Goal: Task Accomplishment & Management: Use online tool/utility

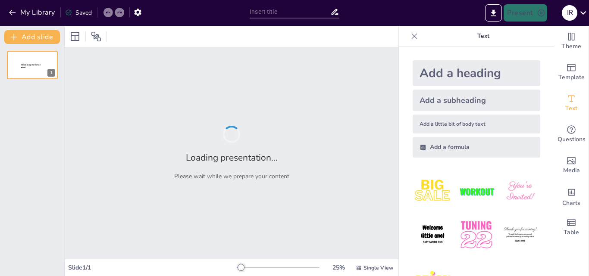
type input "New Sendsteps"
type input "Inteligencia Artificial en la Educación: Definición y Propósitos"
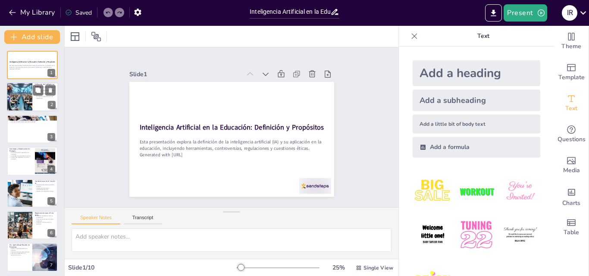
drag, startPoint x: 16, startPoint y: 99, endPoint x: 16, endPoint y: 105, distance: 6.5
click at [16, 105] on div at bounding box center [19, 97] width 29 height 29
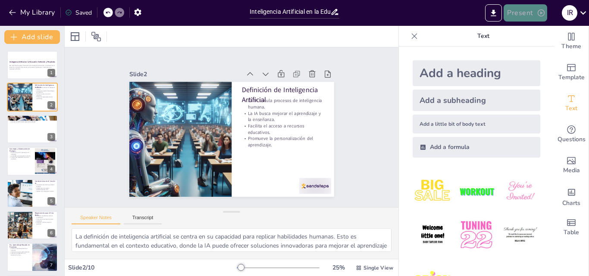
click at [513, 14] on button "Present" at bounding box center [524, 12] width 43 height 17
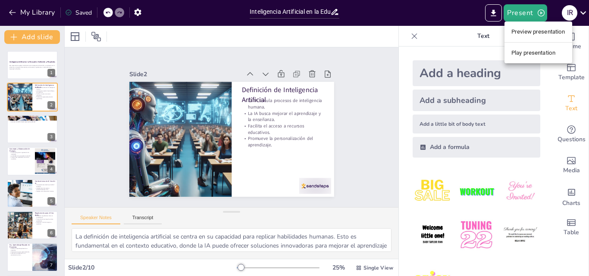
click at [349, 59] on div at bounding box center [294, 138] width 589 height 276
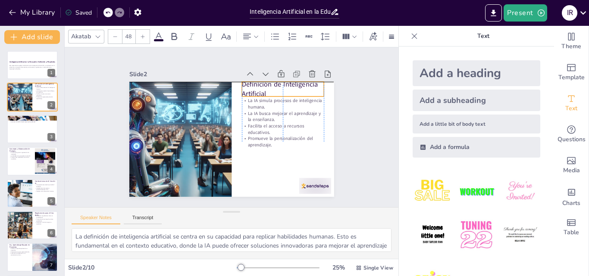
click at [269, 86] on p "Definición de Inteligencia Artificial" at bounding box center [273, 80] width 84 height 36
click at [346, 90] on div "Slide 1 Inteligencia Artificial en la Educación: Definición y Propósitos Esta p…" at bounding box center [231, 127] width 247 height 289
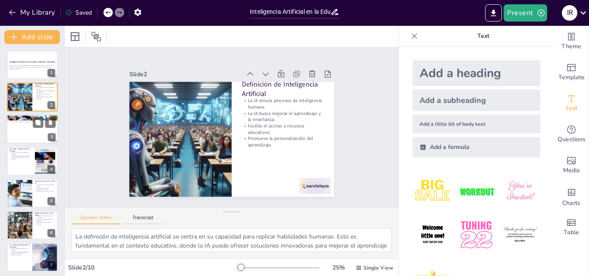
click at [25, 133] on div at bounding box center [32, 129] width 52 height 29
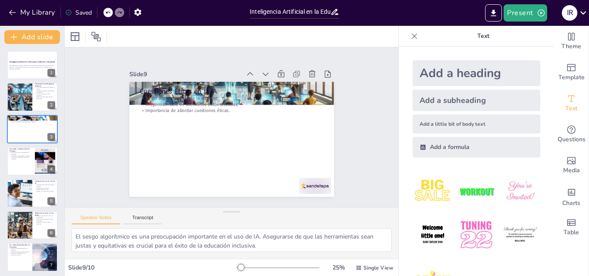
type textarea "El potencial transformador de la IA en la educación es enorme. Con un enfoque a…"
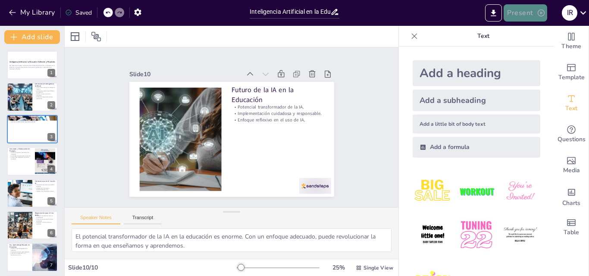
click at [537, 12] on icon "button" at bounding box center [541, 13] width 9 height 9
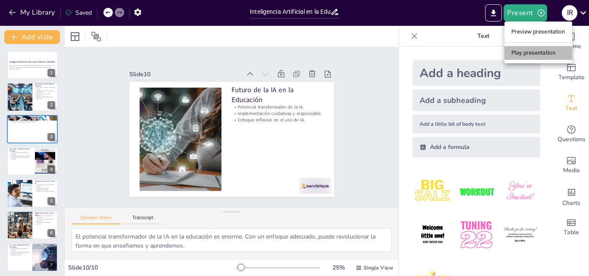
click at [521, 52] on li "Play presentation" at bounding box center [538, 53] width 68 height 14
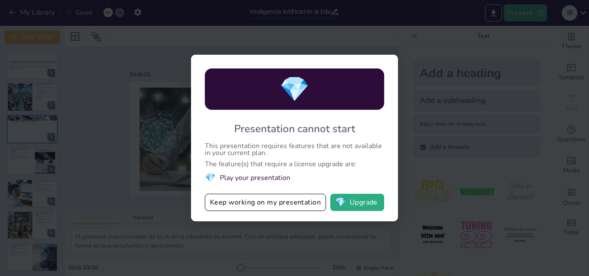
click at [256, 44] on div "💎 Presentation cannot start This presentation requires features that are not av…" at bounding box center [294, 138] width 589 height 276
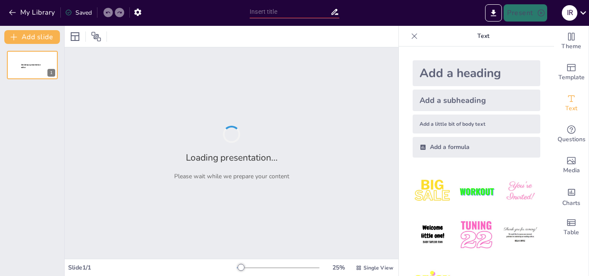
type input "Inteligencia Artificial en la Educación: Definición y Propósitos"
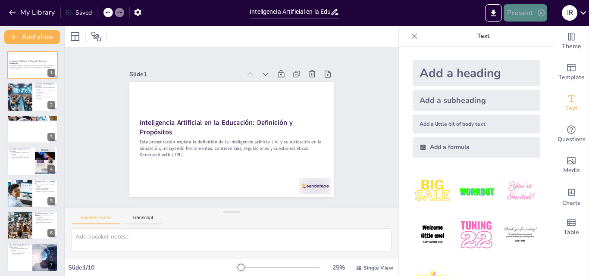
click at [540, 12] on icon "button" at bounding box center [541, 13] width 9 height 9
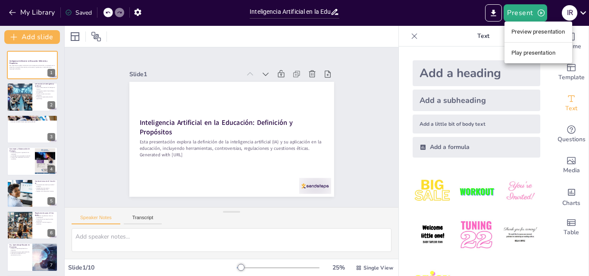
click at [538, 34] on li "Preview presentation" at bounding box center [538, 32] width 68 height 14
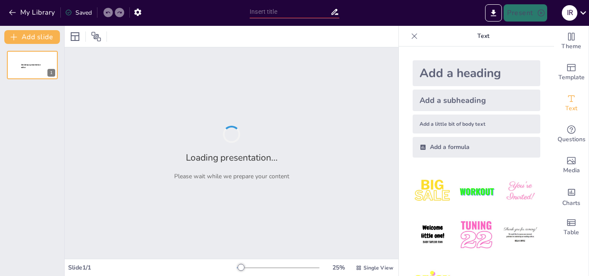
type input "Inteligencia Artificial en la Educación: Definición y Propósitos"
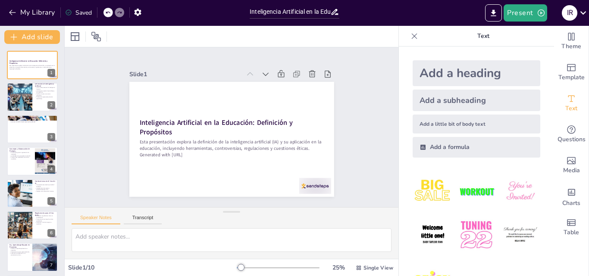
click at [410, 38] on icon at bounding box center [414, 36] width 9 height 9
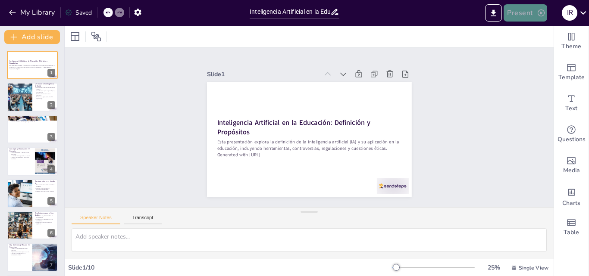
click at [530, 12] on button "Present" at bounding box center [524, 12] width 43 height 17
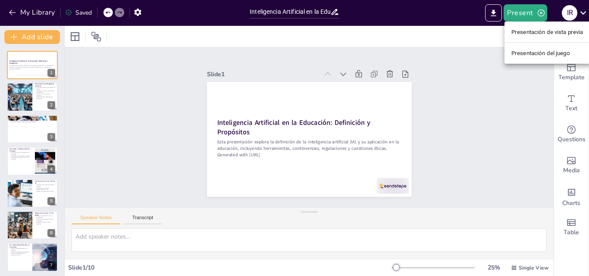
click at [493, 13] on div at bounding box center [294, 138] width 589 height 276
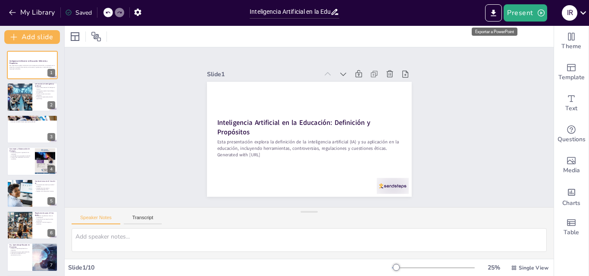
click at [493, 30] on font "Exportar a PowerPoint" at bounding box center [494, 31] width 39 height 5
click at [493, 31] on font "Exportar a PowerPoint" at bounding box center [494, 31] width 39 height 5
click at [495, 18] on button "Export to PowerPoint" at bounding box center [493, 12] width 17 height 17
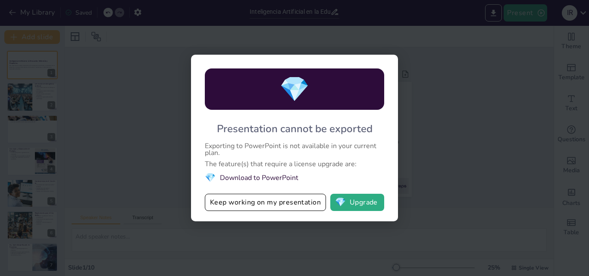
drag, startPoint x: 377, startPoint y: 108, endPoint x: 383, endPoint y: 132, distance: 24.7
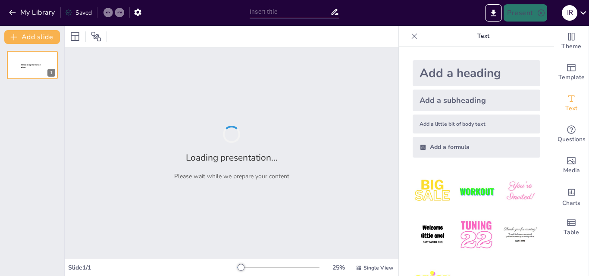
type input "Inteligencia Artificial en la Educación: Definición y Propósitos"
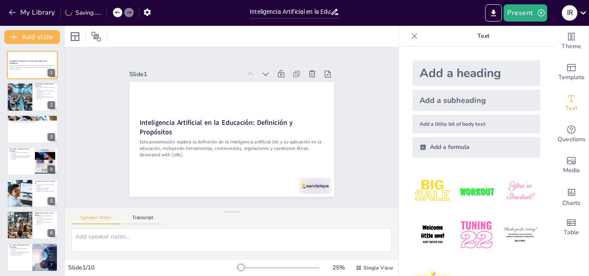
click at [412, 37] on icon at bounding box center [415, 36] width 6 height 6
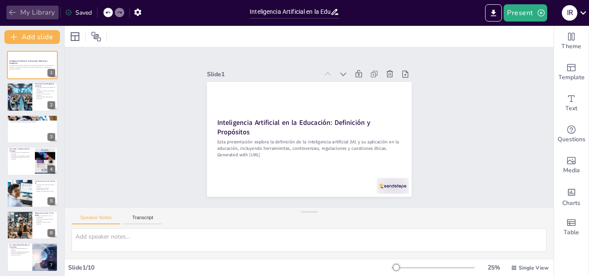
click at [12, 16] on icon "button" at bounding box center [12, 12] width 9 height 9
